Goal: Check status

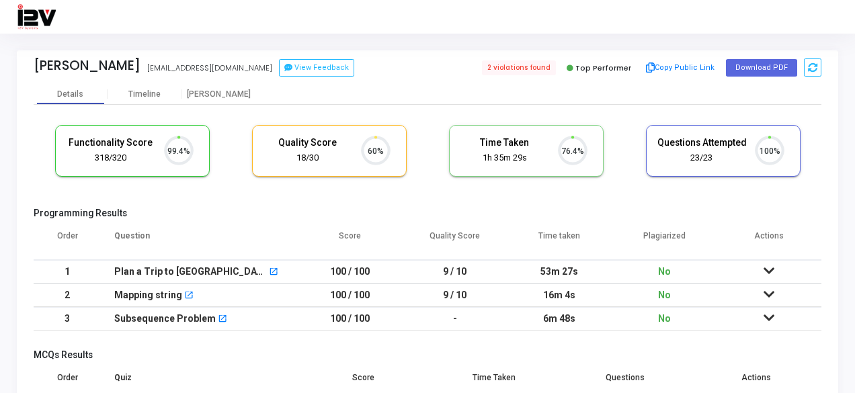
scroll to position [28, 34]
click at [510, 65] on span "2 violations found" at bounding box center [517, 68] width 77 height 15
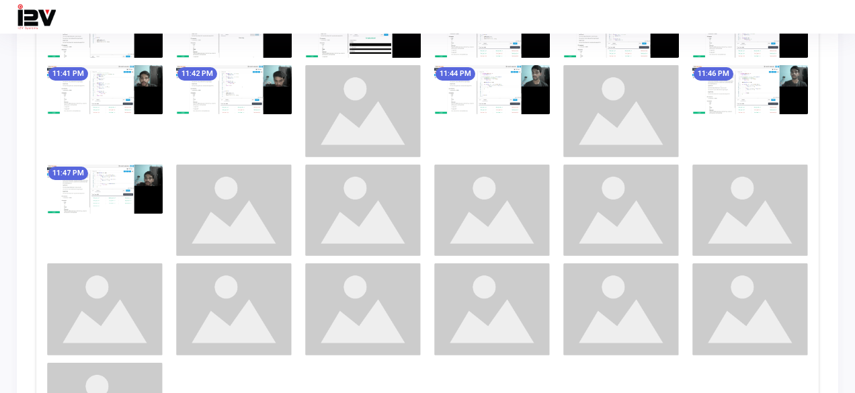
scroll to position [797, 0]
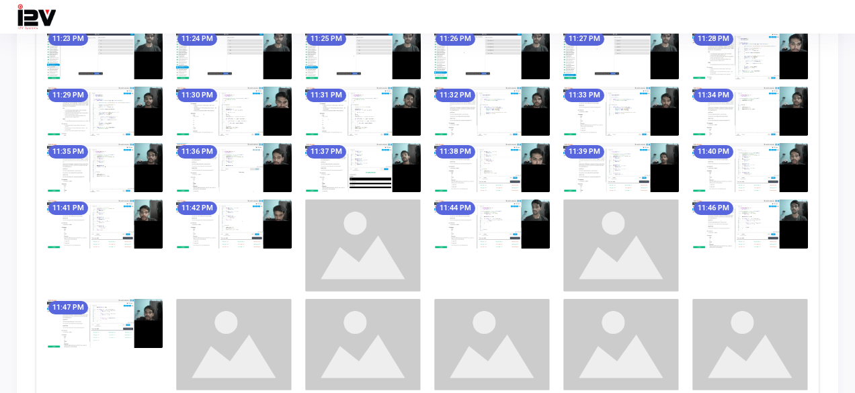
click at [502, 151] on img at bounding box center [492, 167] width 116 height 49
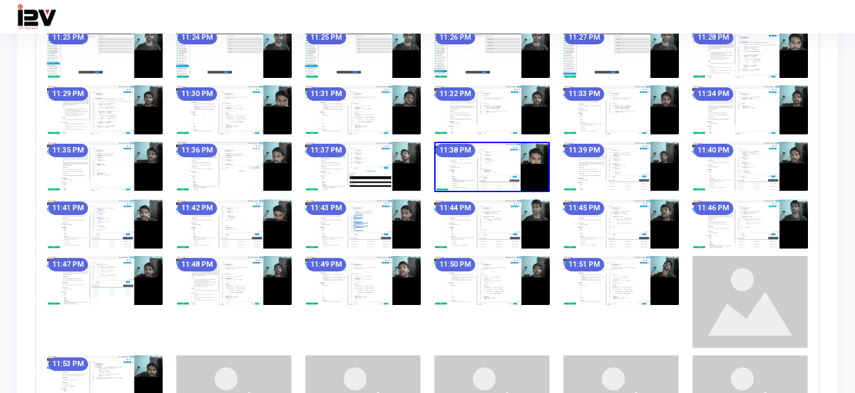
click at [484, 213] on img at bounding box center [492, 224] width 116 height 49
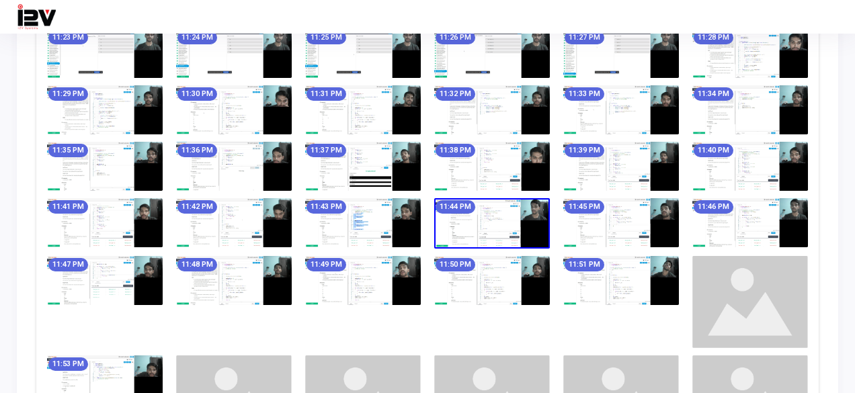
click at [484, 213] on img at bounding box center [492, 223] width 116 height 50
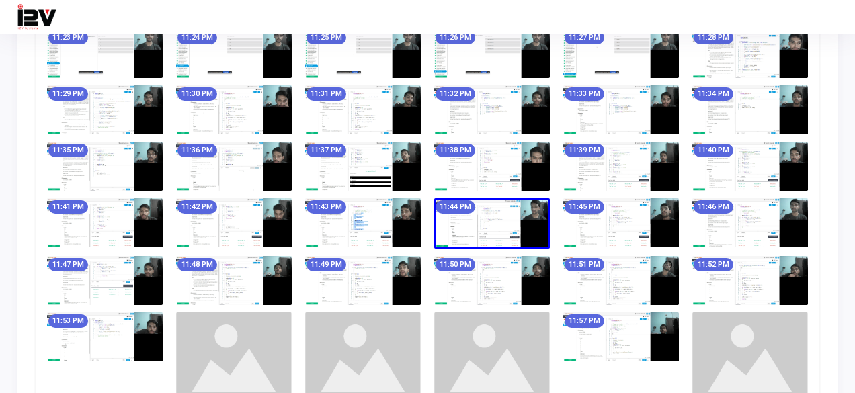
click at [484, 213] on img at bounding box center [492, 223] width 116 height 50
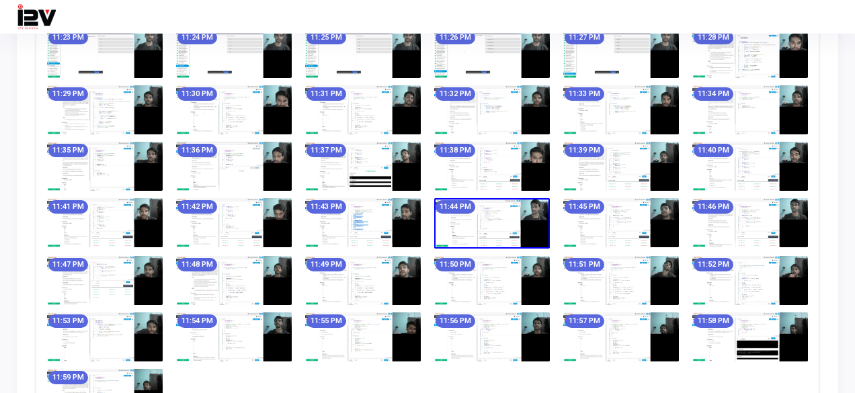
click at [226, 286] on img at bounding box center [234, 280] width 116 height 49
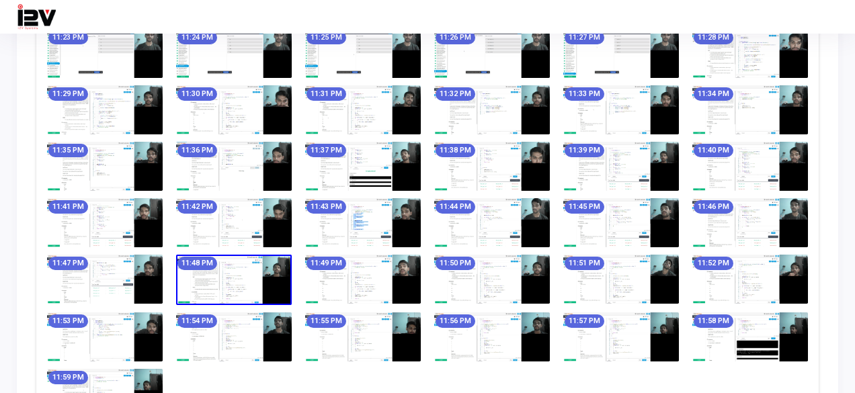
click at [226, 286] on img at bounding box center [234, 280] width 116 height 50
drag, startPoint x: 263, startPoint y: 280, endPoint x: 250, endPoint y: 279, distance: 12.8
click at [250, 279] on img at bounding box center [234, 280] width 116 height 50
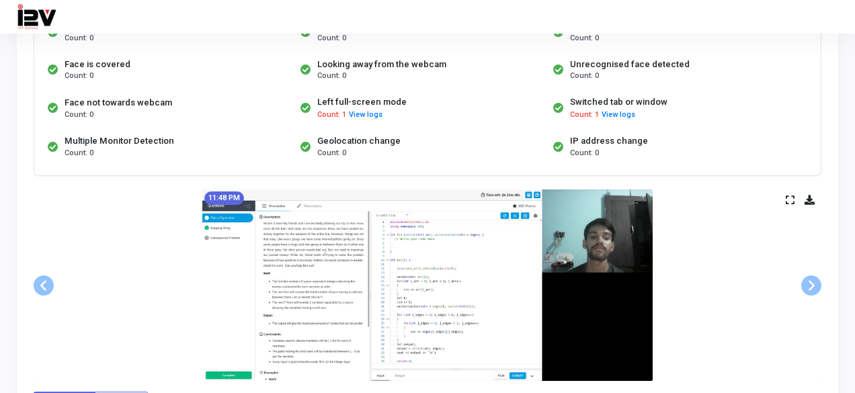
scroll to position [124, 0]
